Goal: Task Accomplishment & Management: Use online tool/utility

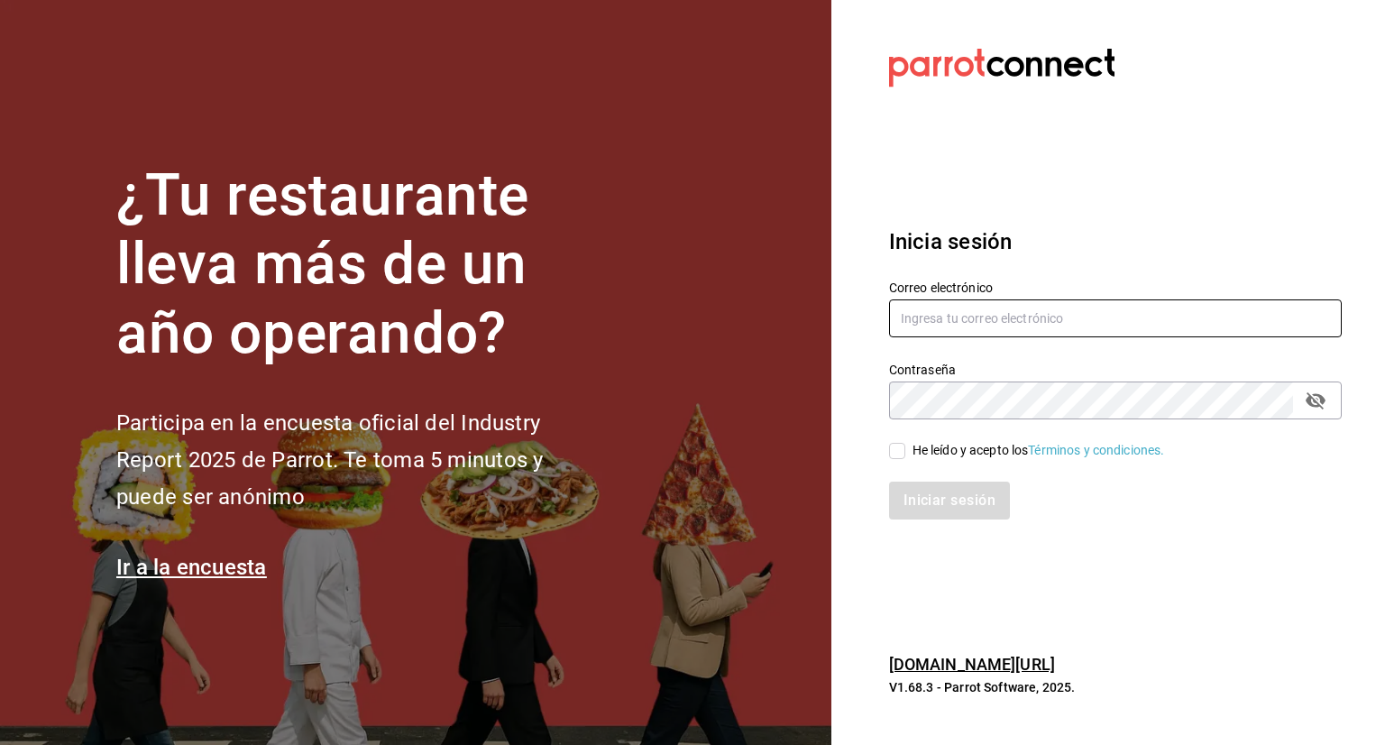
type input "[EMAIL_ADDRESS][DOMAIN_NAME]"
click at [899, 451] on input "He leído y acepto los Términos y condiciones." at bounding box center [897, 451] width 16 height 16
checkbox input "true"
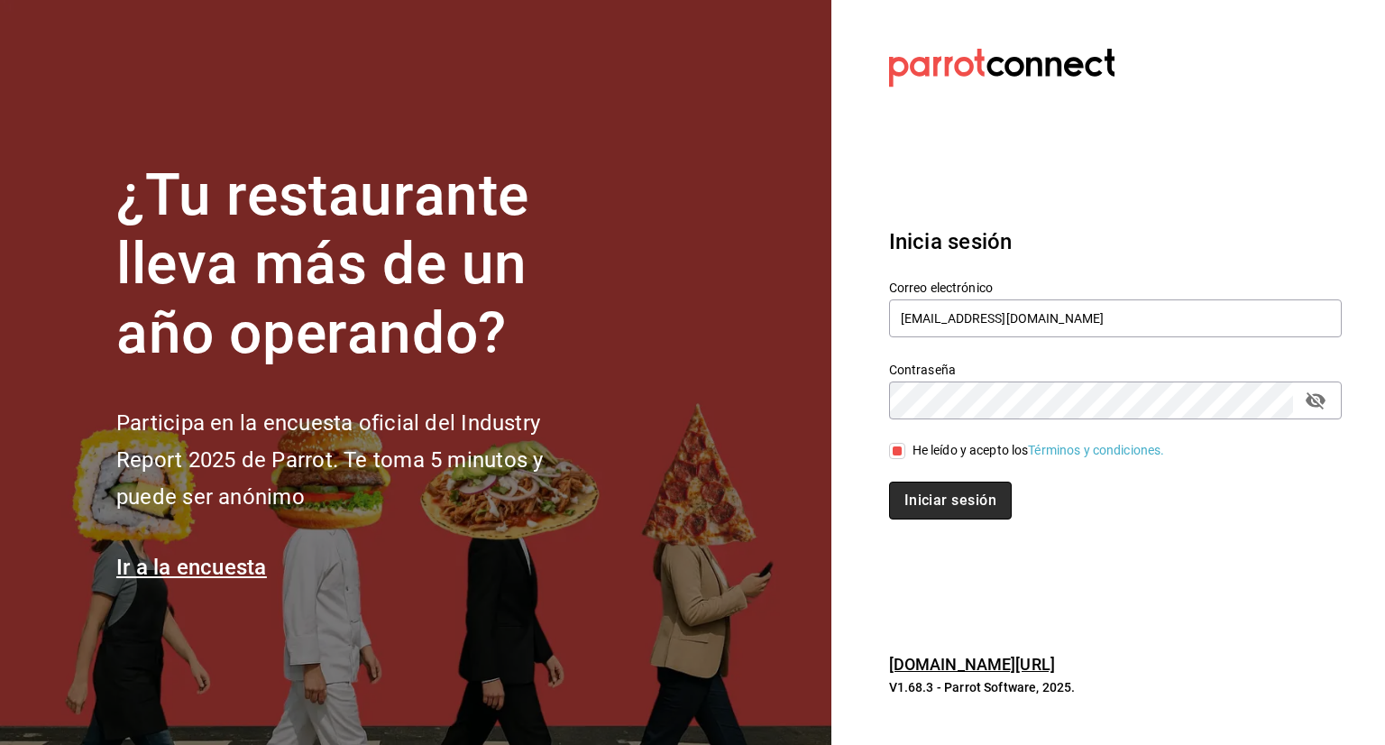
click at [928, 499] on button "Iniciar sesión" at bounding box center [950, 501] width 123 height 38
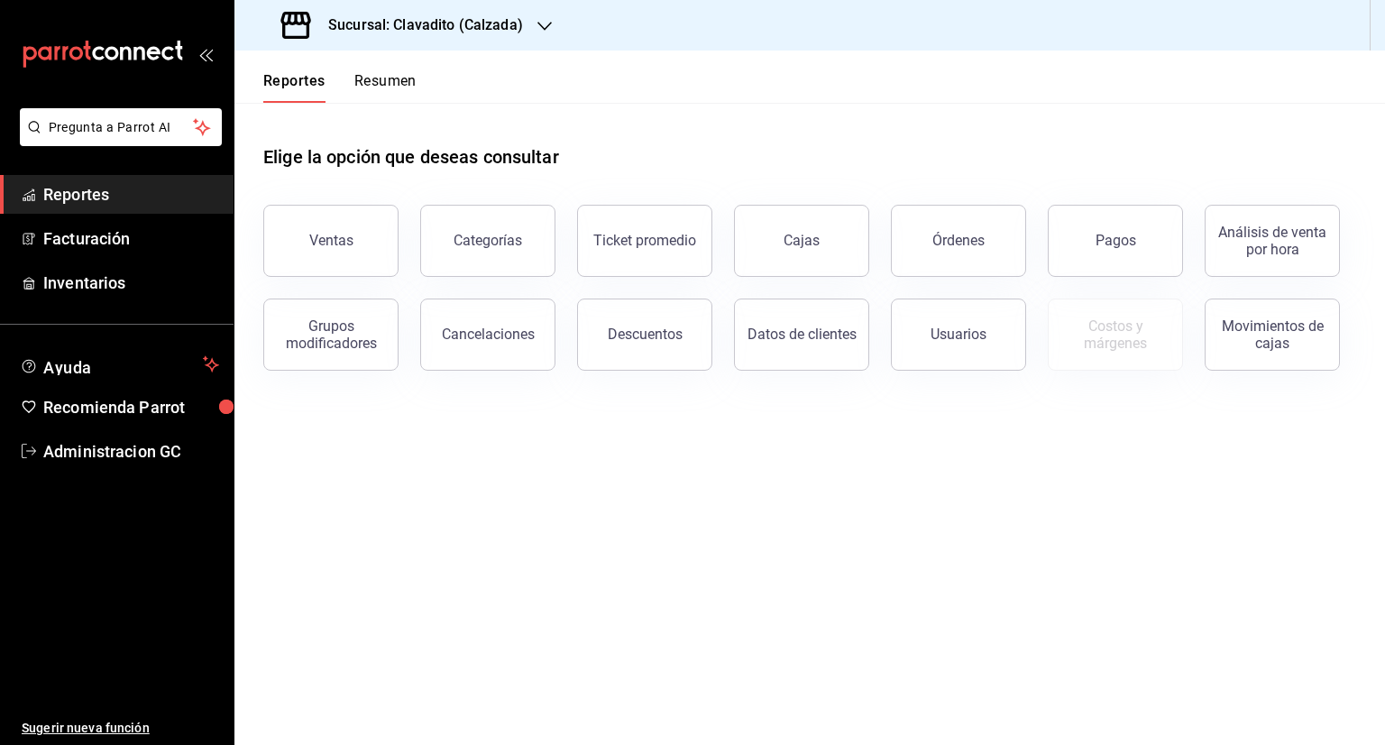
click at [453, 20] on h3 "Sucursal: Clavadito (Calzada)" at bounding box center [418, 25] width 209 height 22
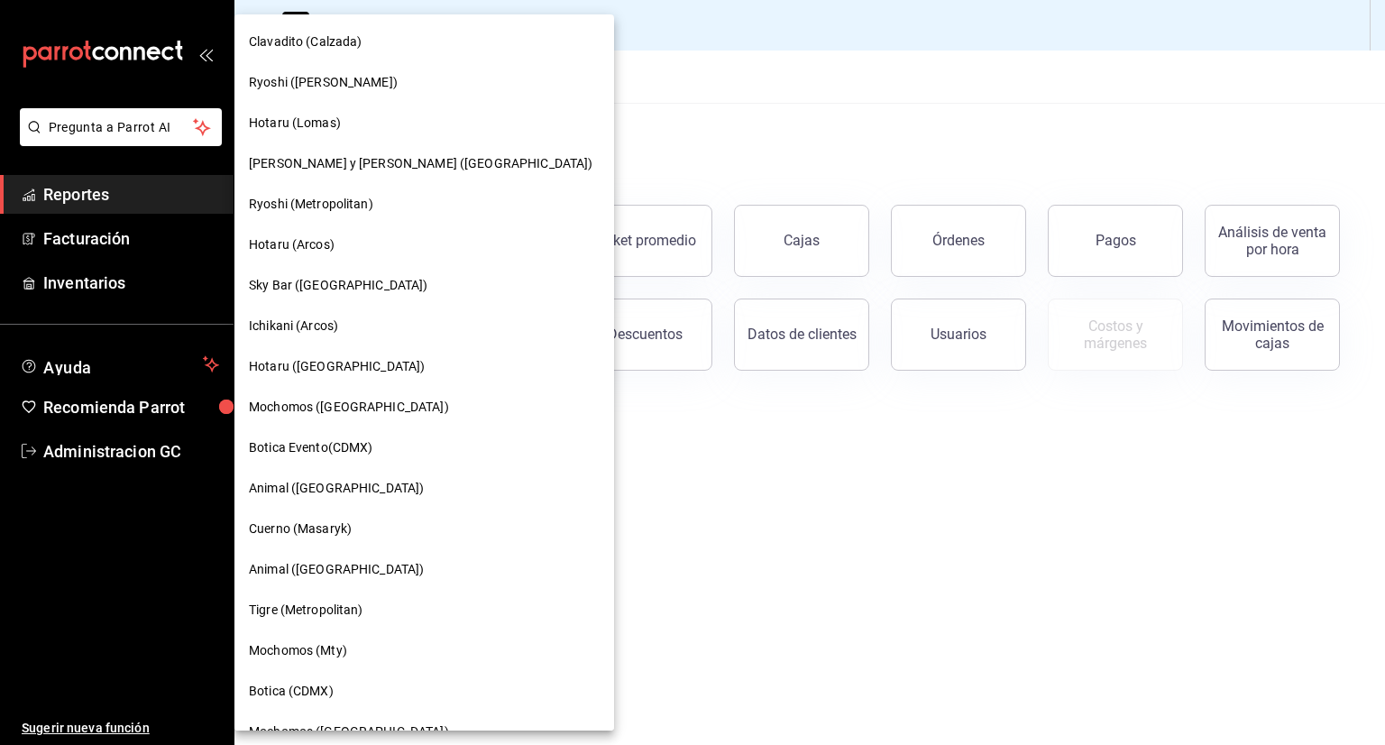
drag, startPoint x: 523, startPoint y: 234, endPoint x: 531, endPoint y: 354, distance: 121.1
click at [531, 354] on div at bounding box center [692, 372] width 1385 height 745
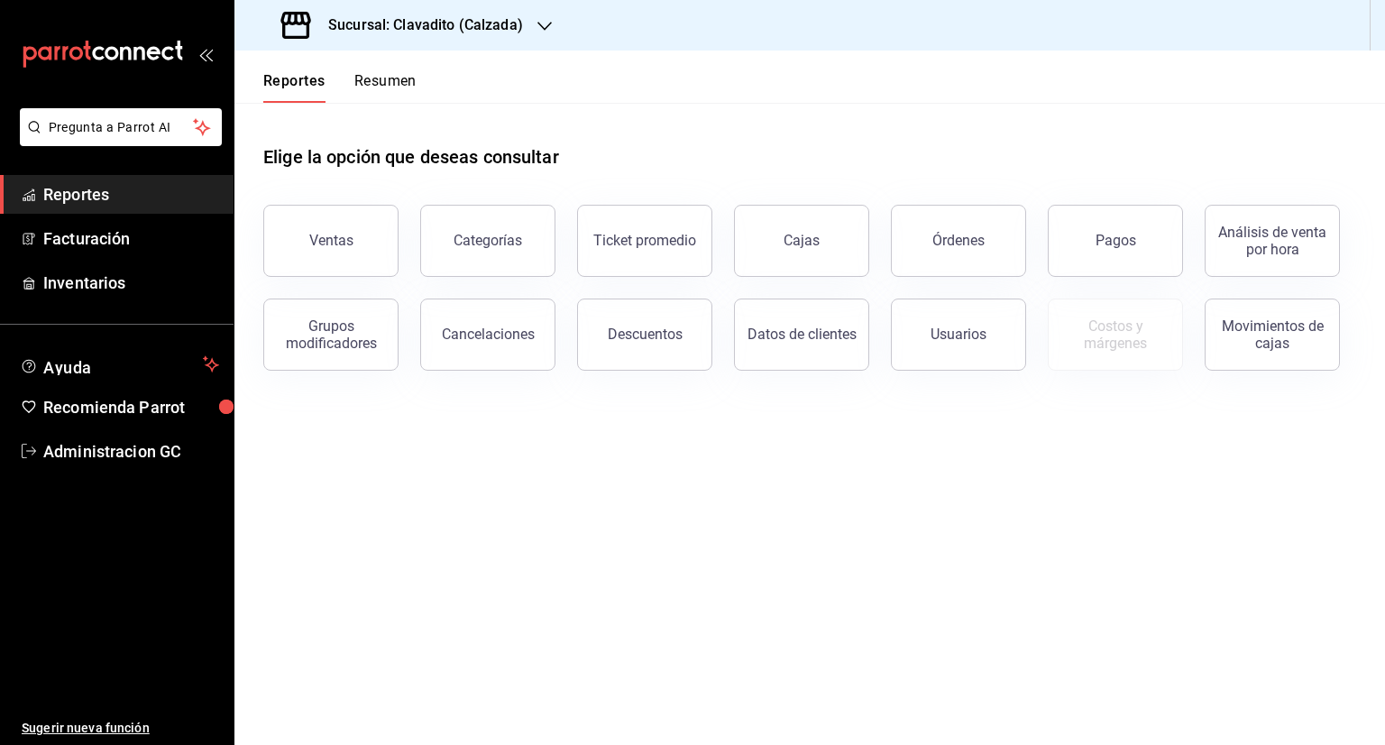
click at [503, 14] on h3 "Sucursal: Clavadito (Calzada)" at bounding box center [418, 25] width 209 height 22
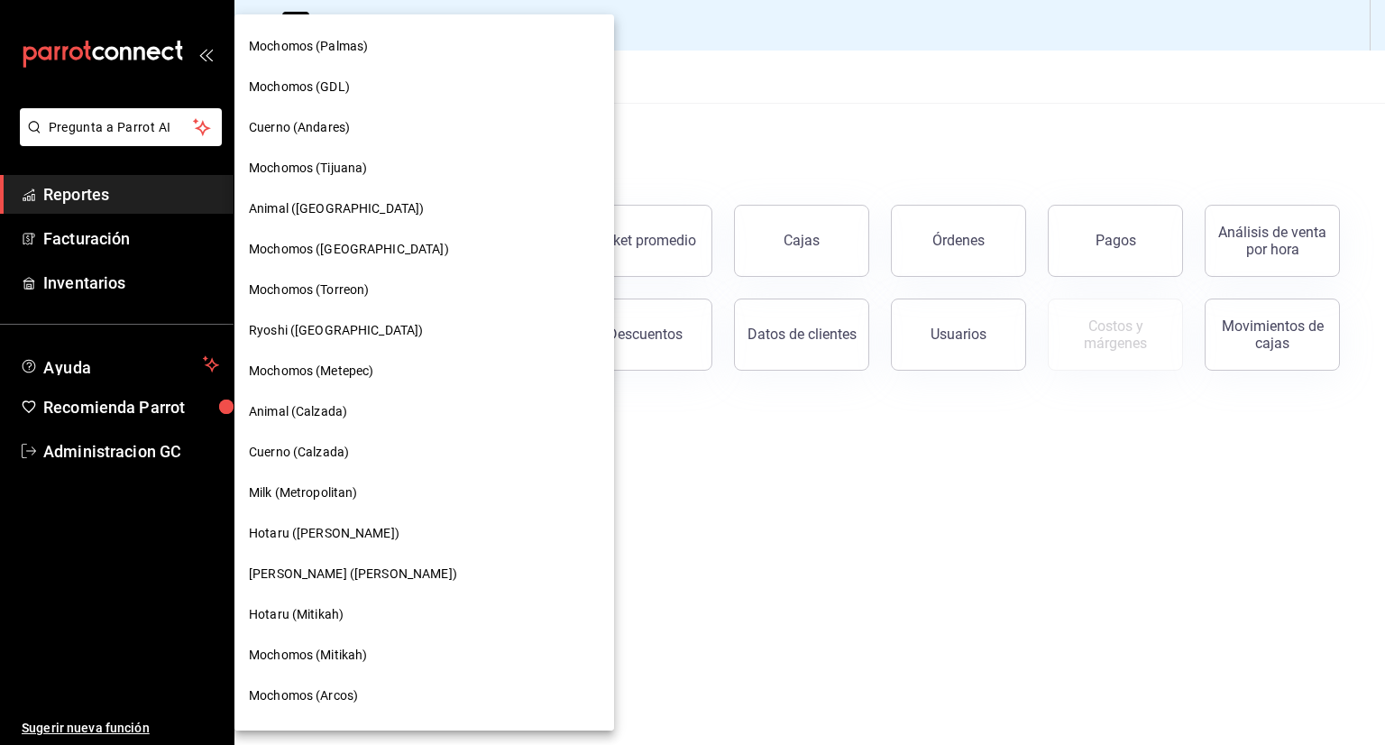
scroll to position [724, 0]
click at [308, 247] on span "Mochomos ([GEOGRAPHIC_DATA])" at bounding box center [349, 251] width 200 height 19
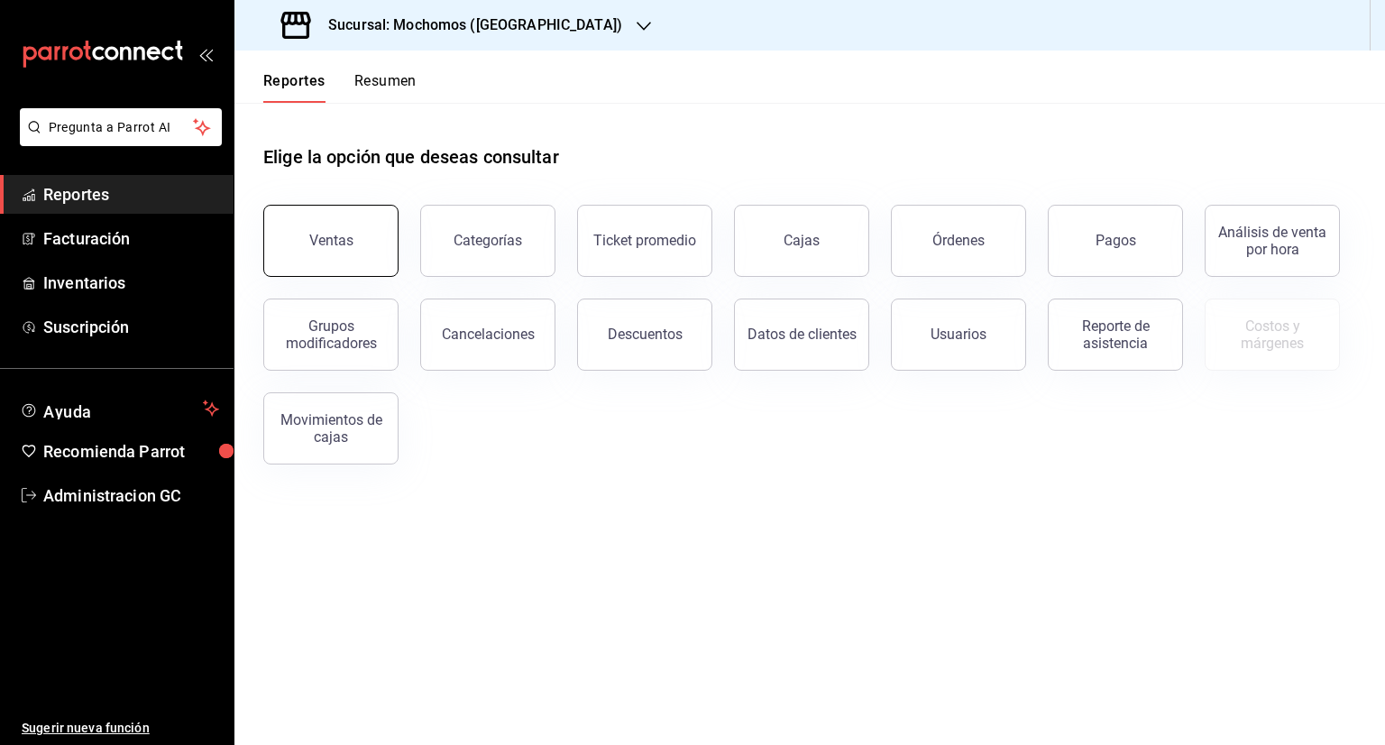
click at [271, 258] on button "Ventas" at bounding box center [330, 241] width 135 height 72
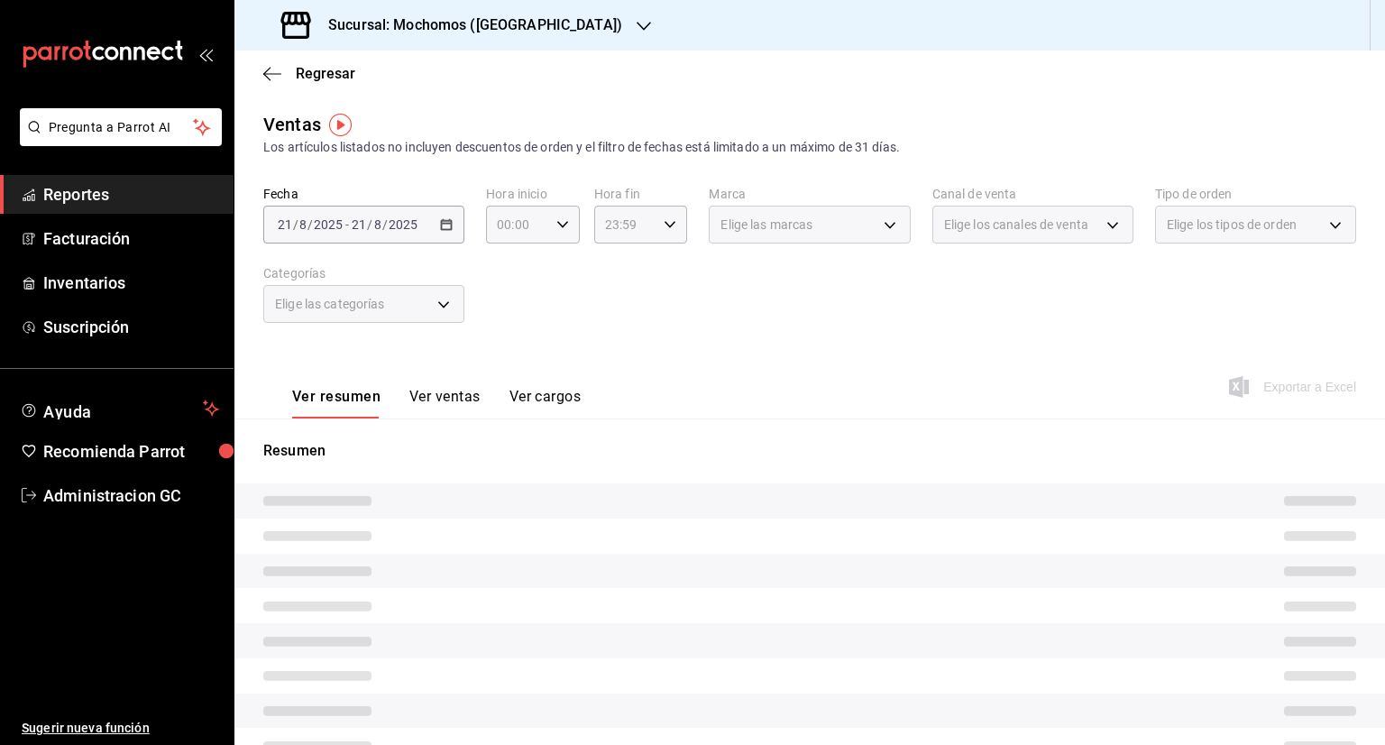
click at [64, 193] on span "Reportes" at bounding box center [131, 194] width 176 height 24
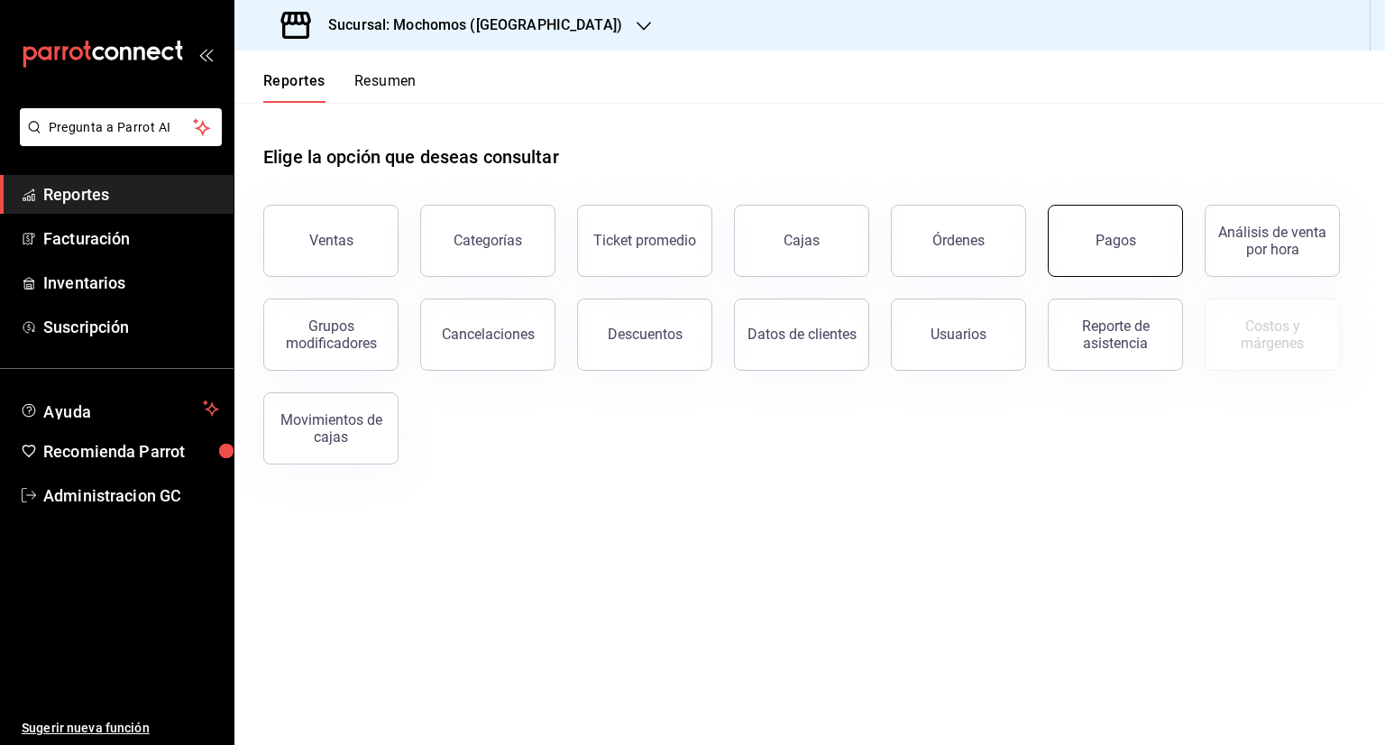
click at [1111, 234] on div "Pagos" at bounding box center [1116, 240] width 41 height 17
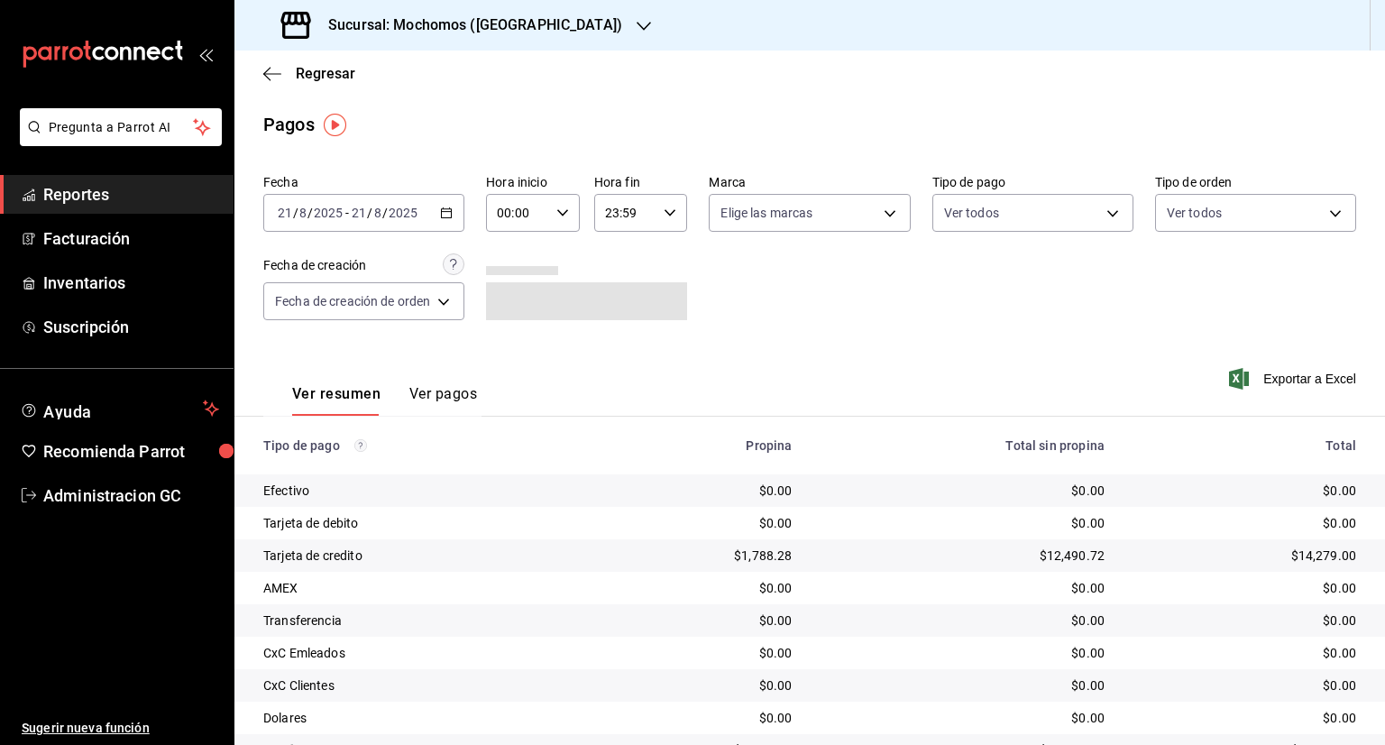
click at [452, 220] on div "[DATE] [DATE] - [DATE] [DATE]" at bounding box center [363, 213] width 201 height 38
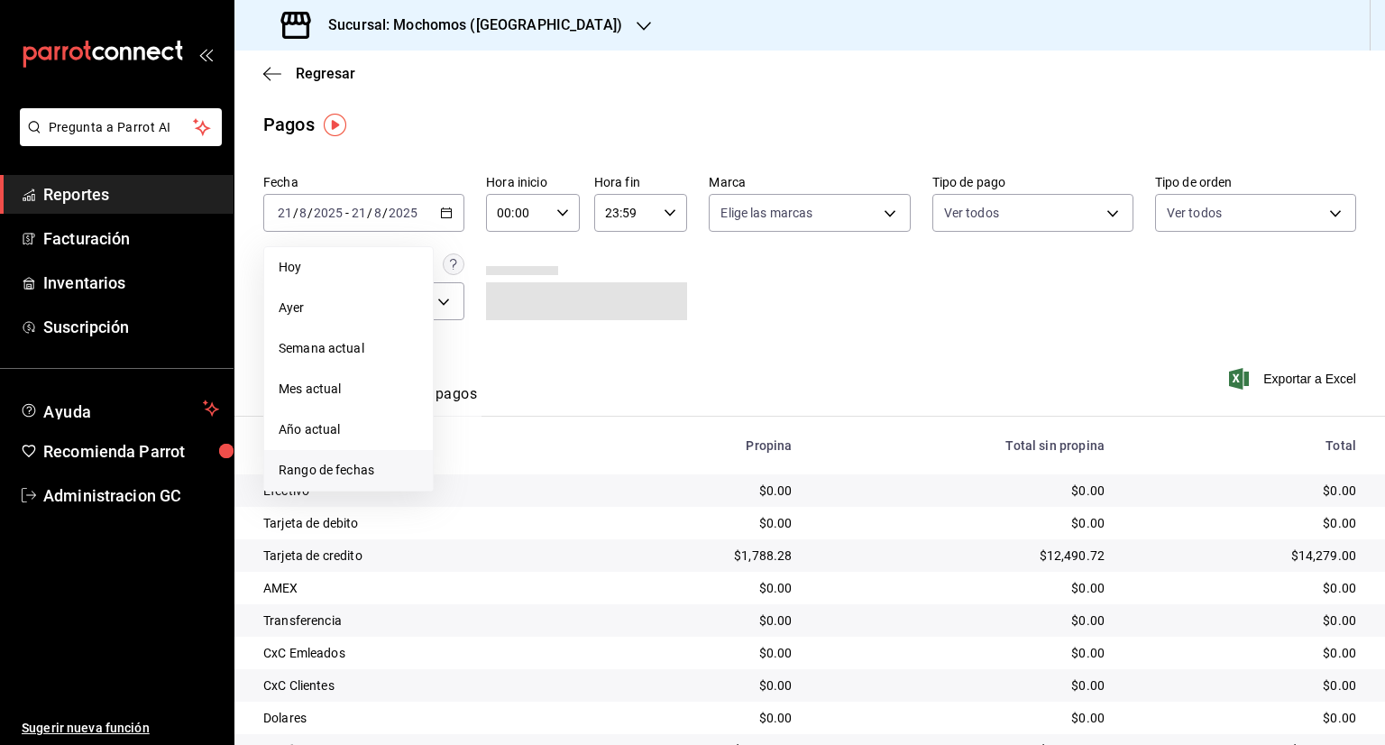
click at [345, 464] on span "Rango de fechas" at bounding box center [349, 470] width 140 height 19
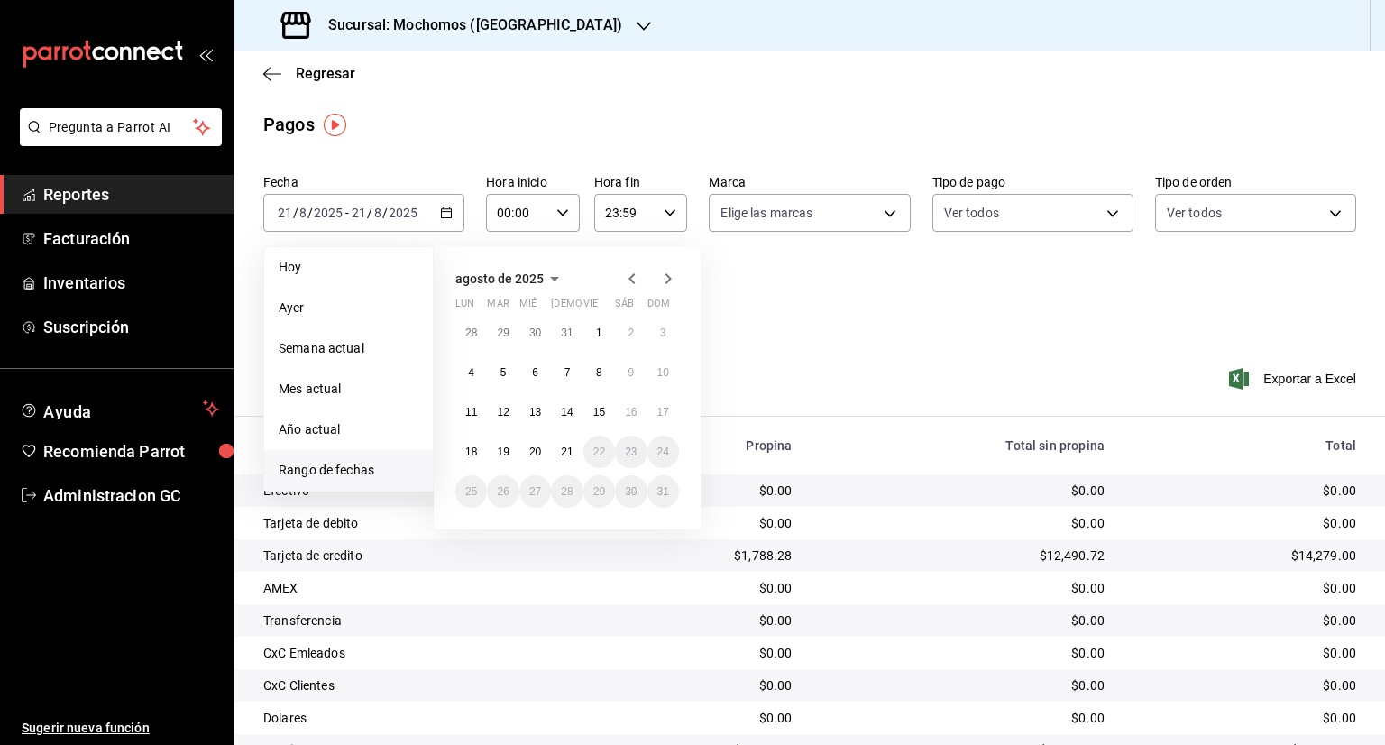
click at [630, 278] on icon "button" at bounding box center [632, 278] width 6 height 11
click at [492, 332] on button "1" at bounding box center [503, 333] width 32 height 32
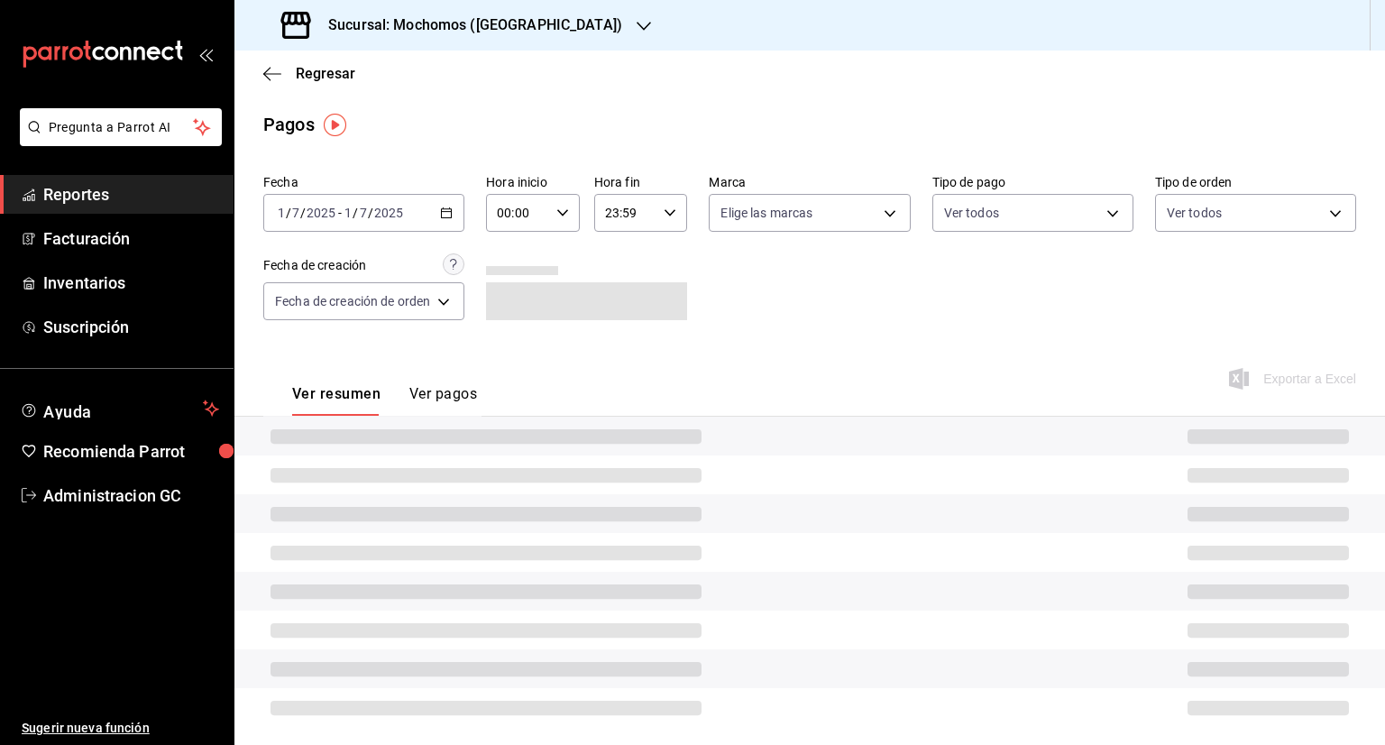
click at [349, 213] on input "1" at bounding box center [348, 213] width 9 height 14
click at [1278, 382] on div "Exportar a Excel" at bounding box center [1247, 379] width 218 height 74
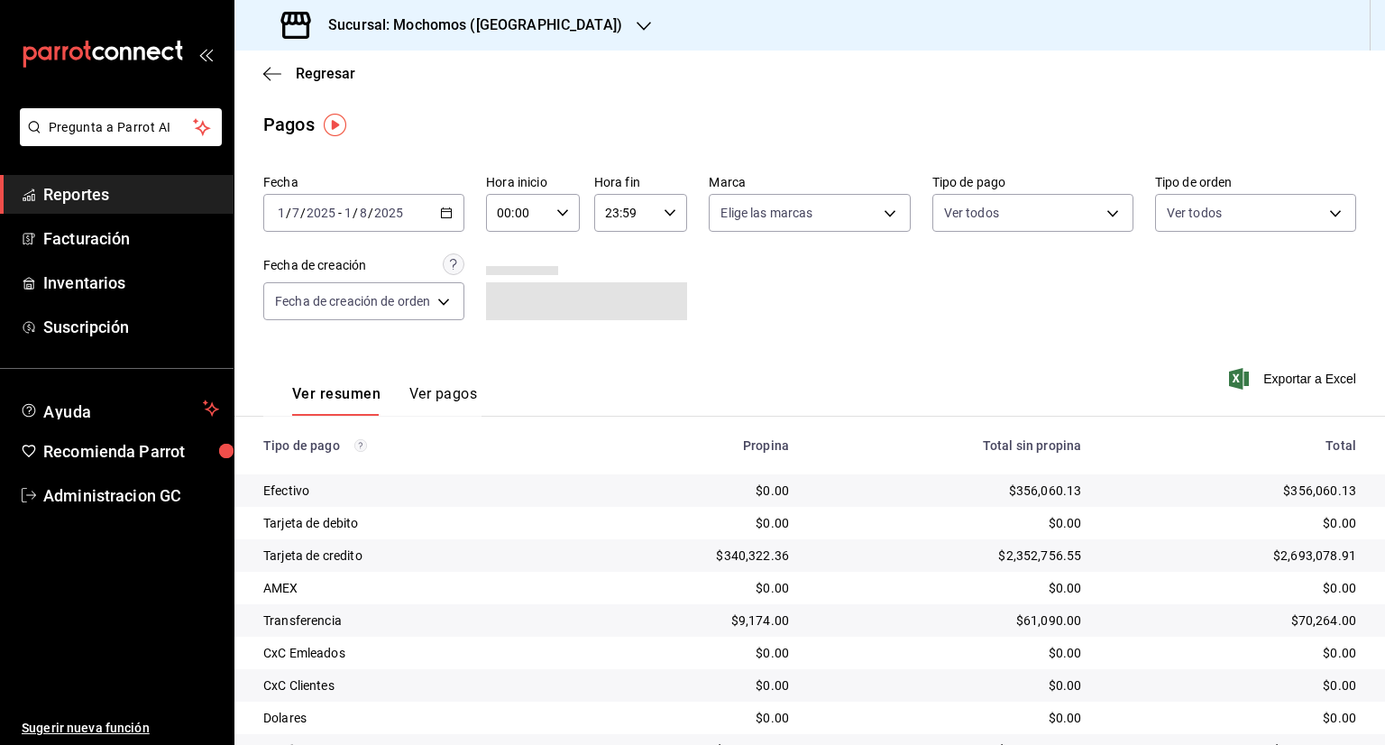
click at [1278, 382] on span "Exportar a Excel" at bounding box center [1295, 379] width 124 height 22
click at [345, 209] on input "1" at bounding box center [348, 213] width 9 height 14
click at [364, 214] on input "8" at bounding box center [363, 213] width 9 height 14
click at [1288, 381] on span "Exportar a Excel" at bounding box center [1295, 379] width 124 height 22
